Goal: Book appointment/travel/reservation

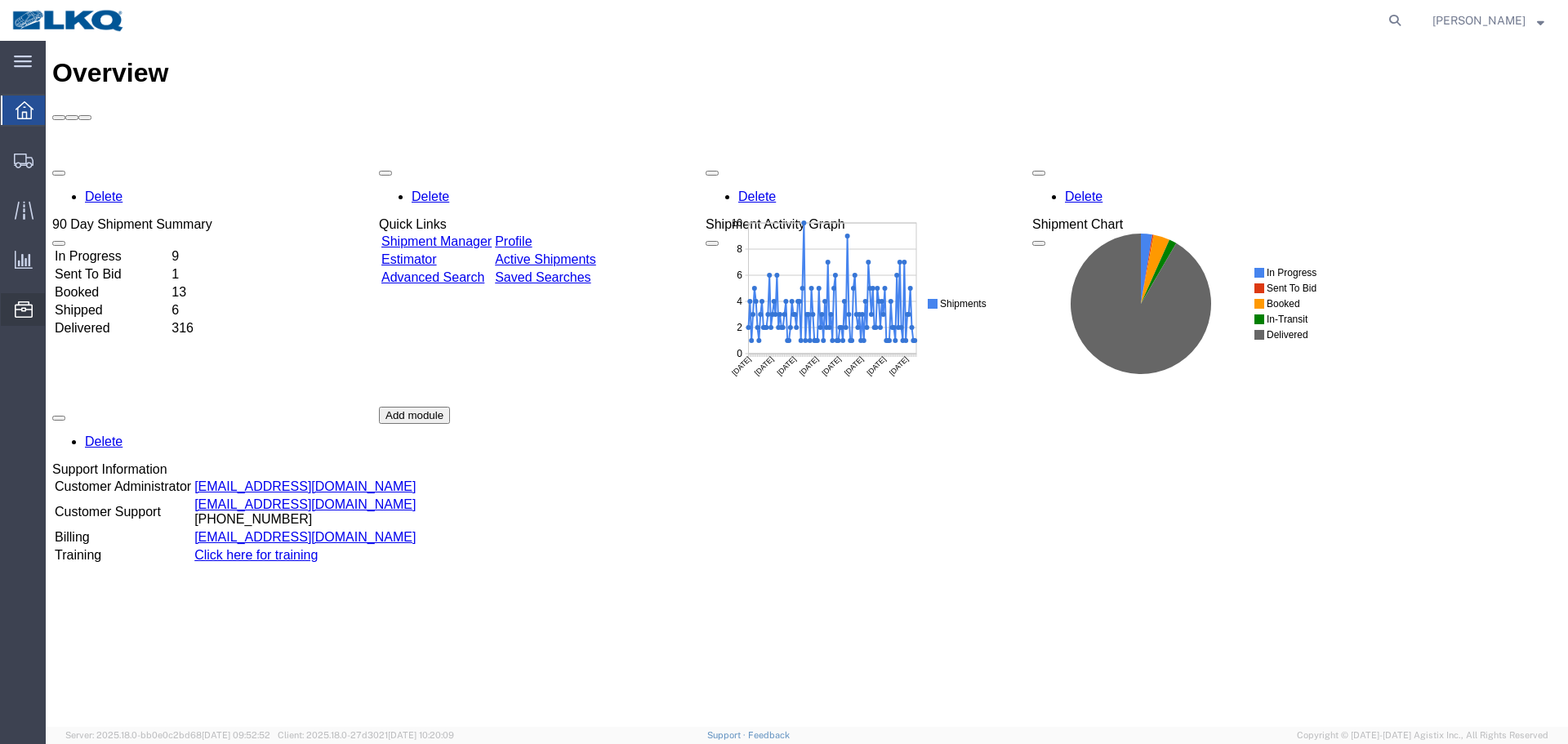
click at [0, 0] on span "Location Appointment" at bounding box center [0, 0] width 0 height 0
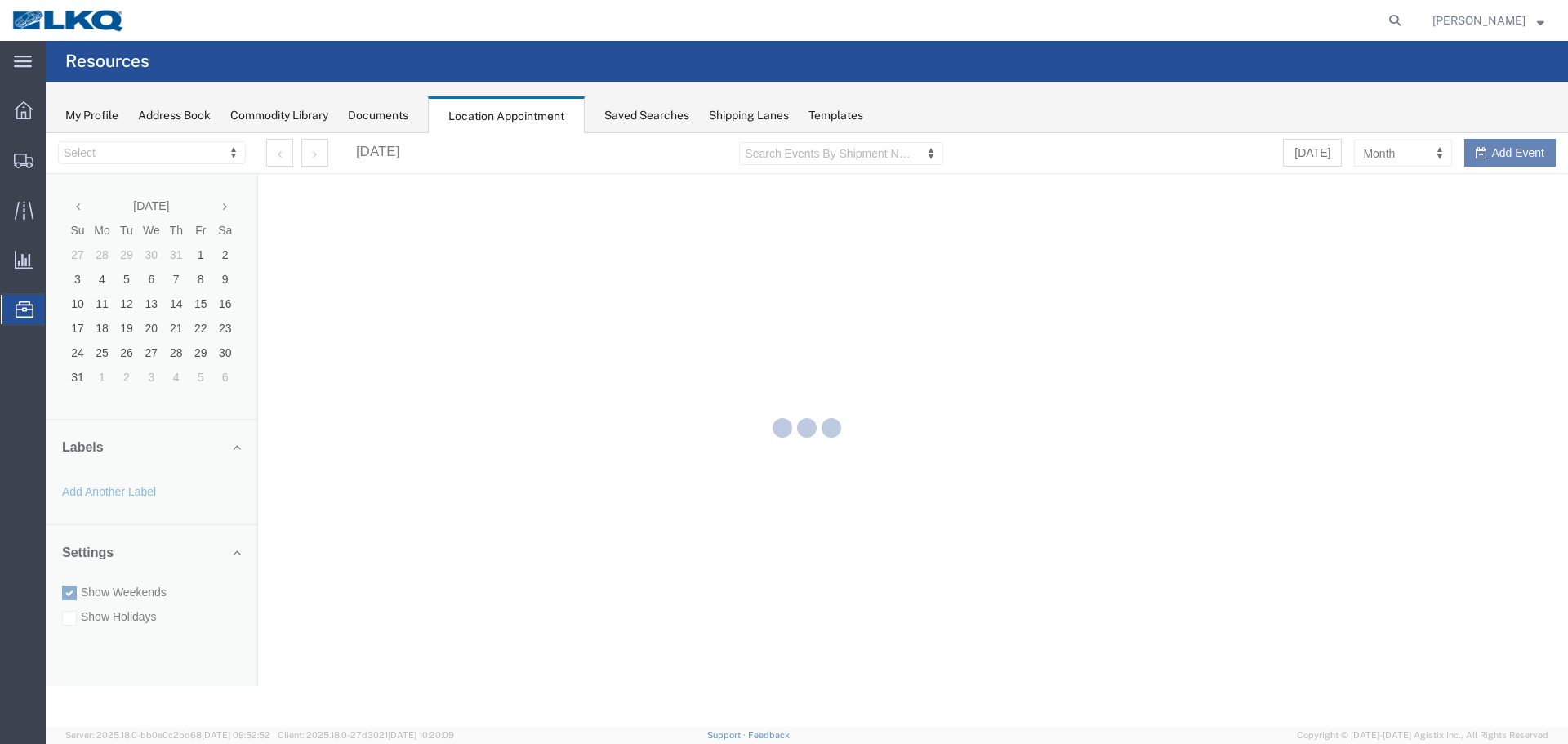
select select "28018"
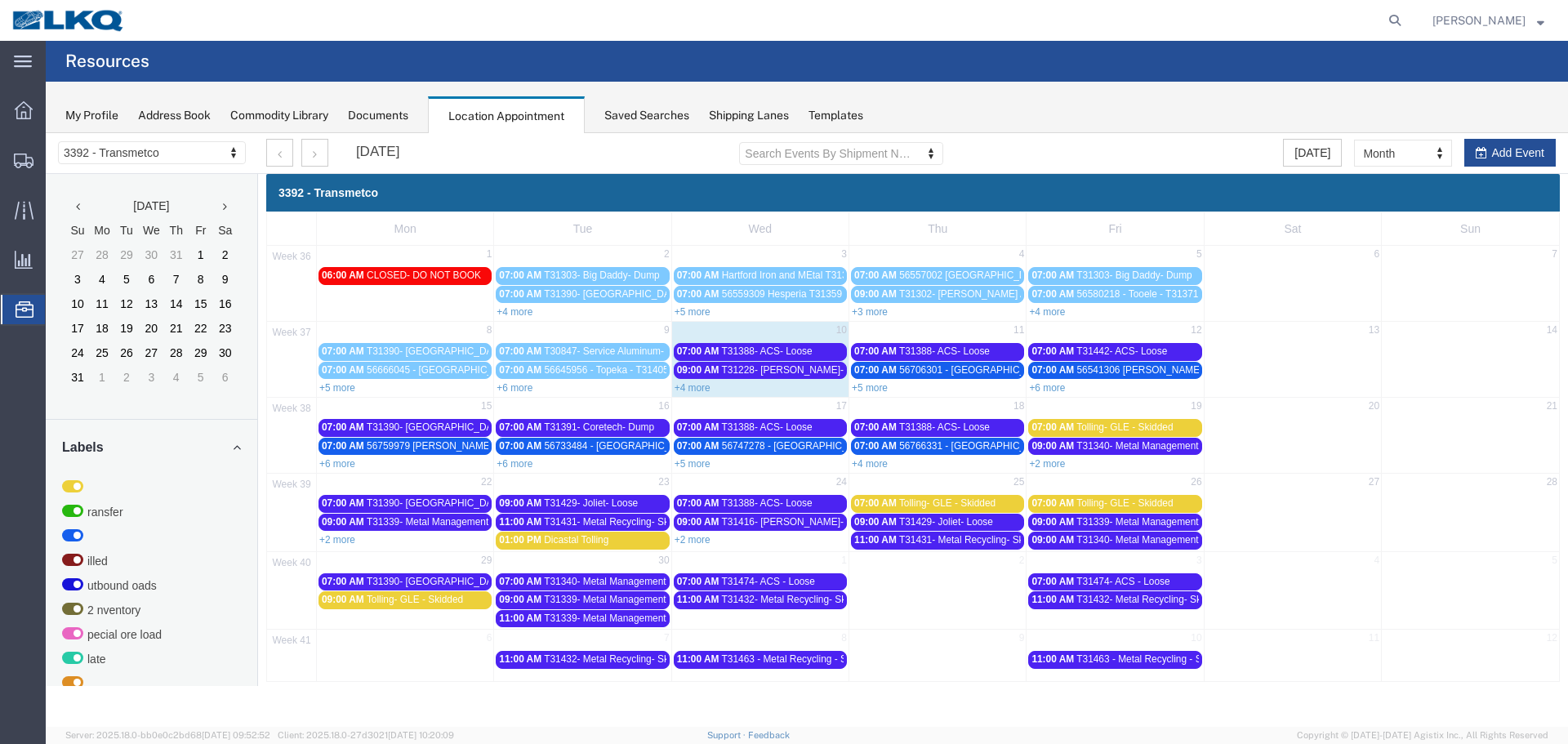
click at [721, 345] on span "T31388- ACS- Loose" at bounding box center [767, 351] width 91 height 12
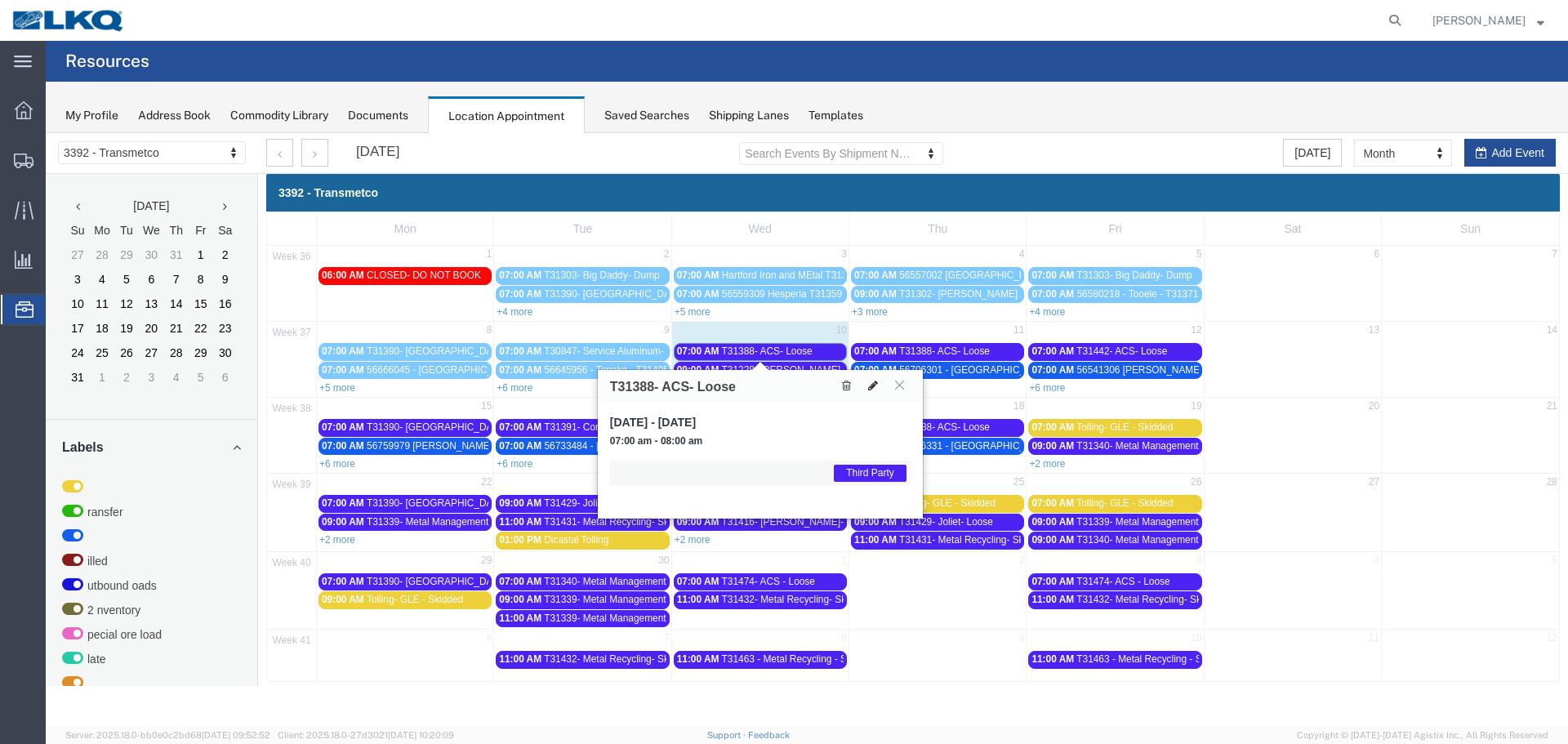
click at [868, 387] on icon at bounding box center [872, 385] width 10 height 12
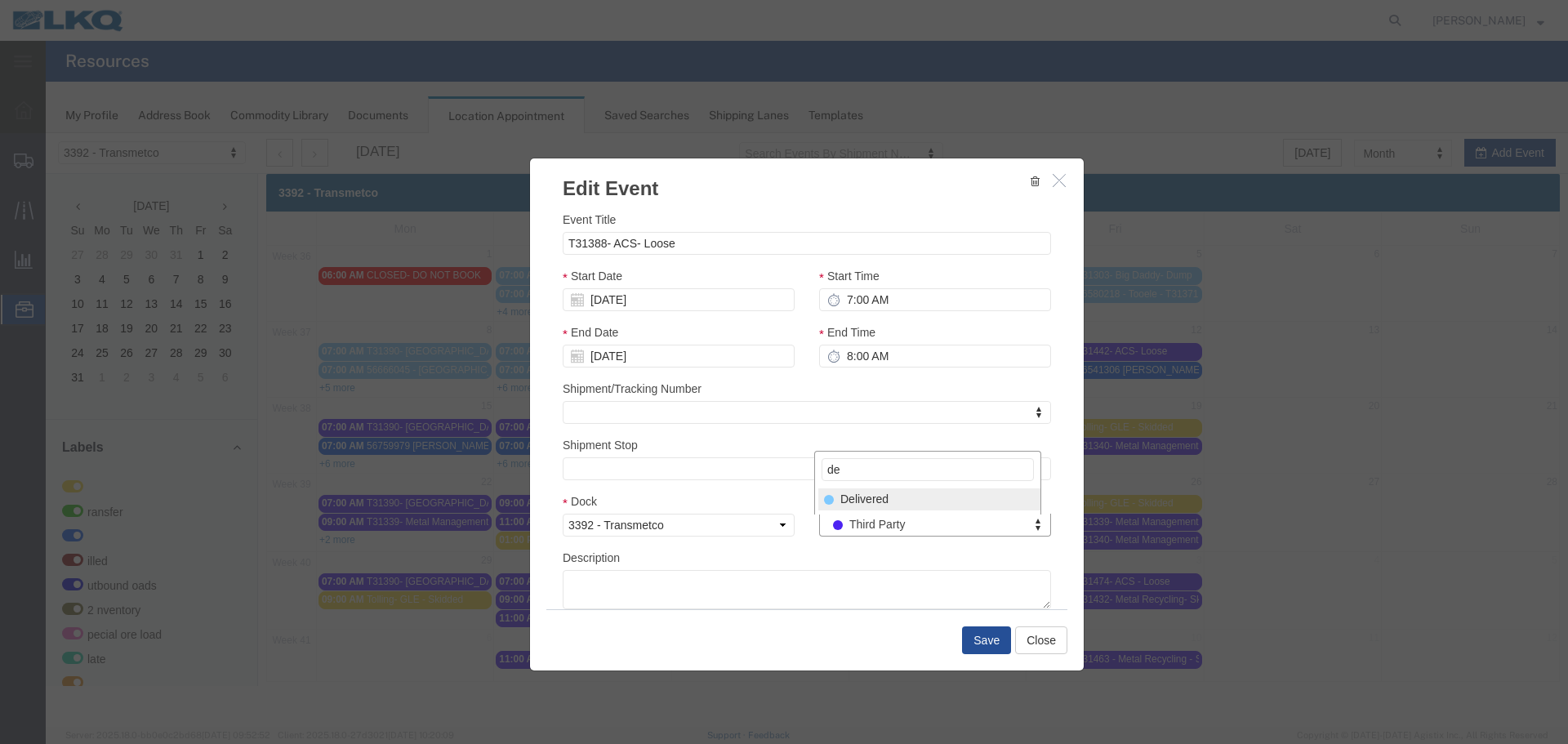
type input "de"
select select "40"
click at [978, 642] on button "Save" at bounding box center [986, 640] width 49 height 28
